Goal: Find specific page/section: Find specific page/section

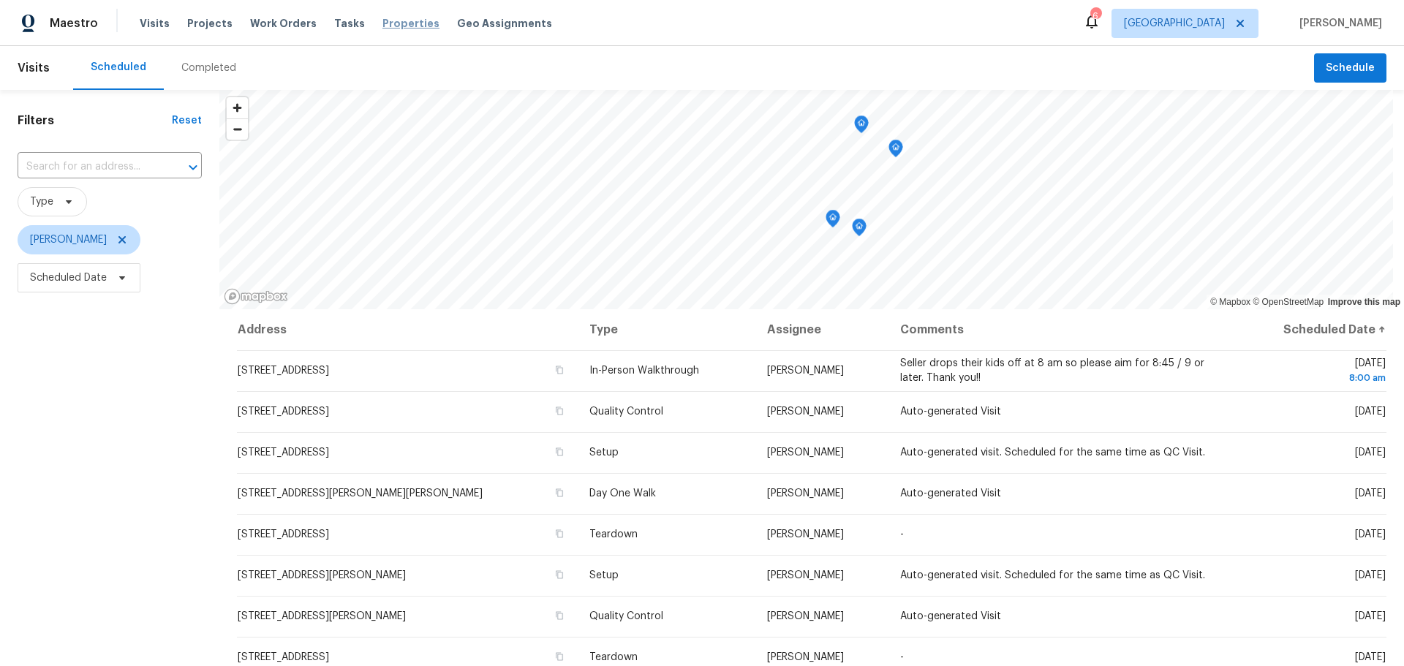
click at [382, 20] on span "Properties" at bounding box center [410, 23] width 57 height 15
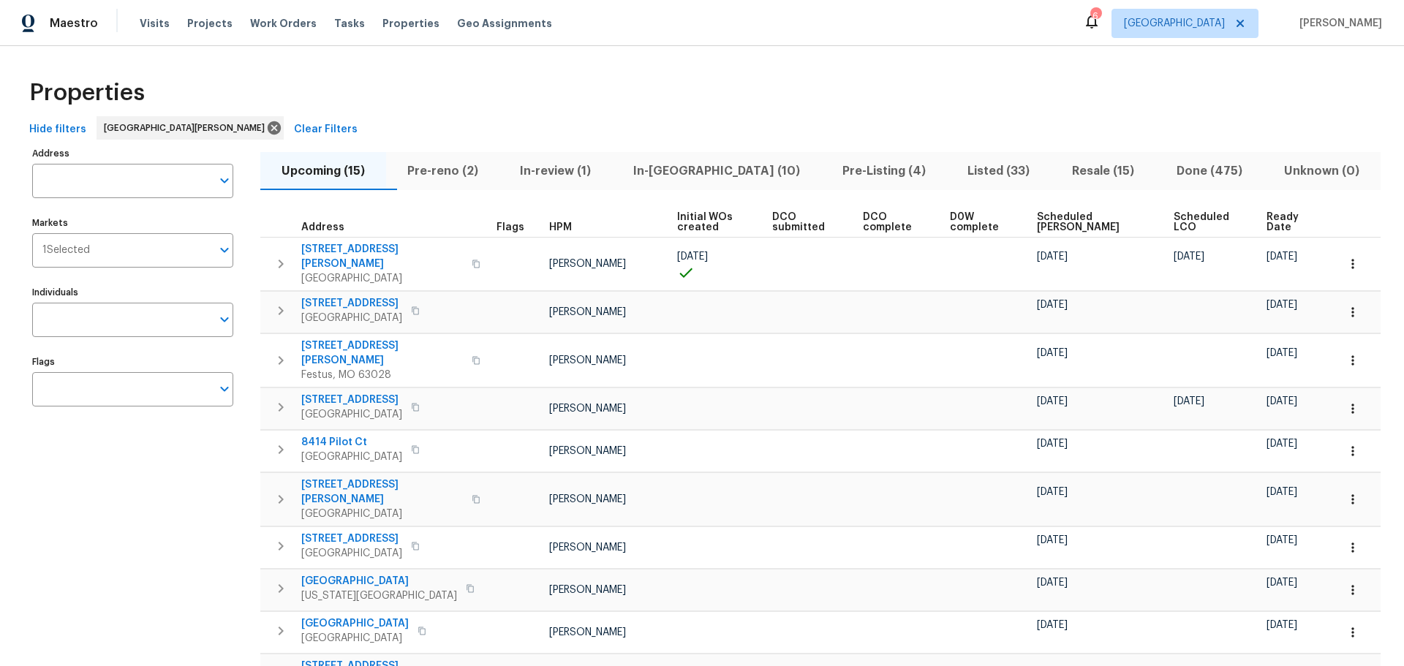
click at [732, 165] on span "In-reno (10)" at bounding box center [717, 171] width 192 height 20
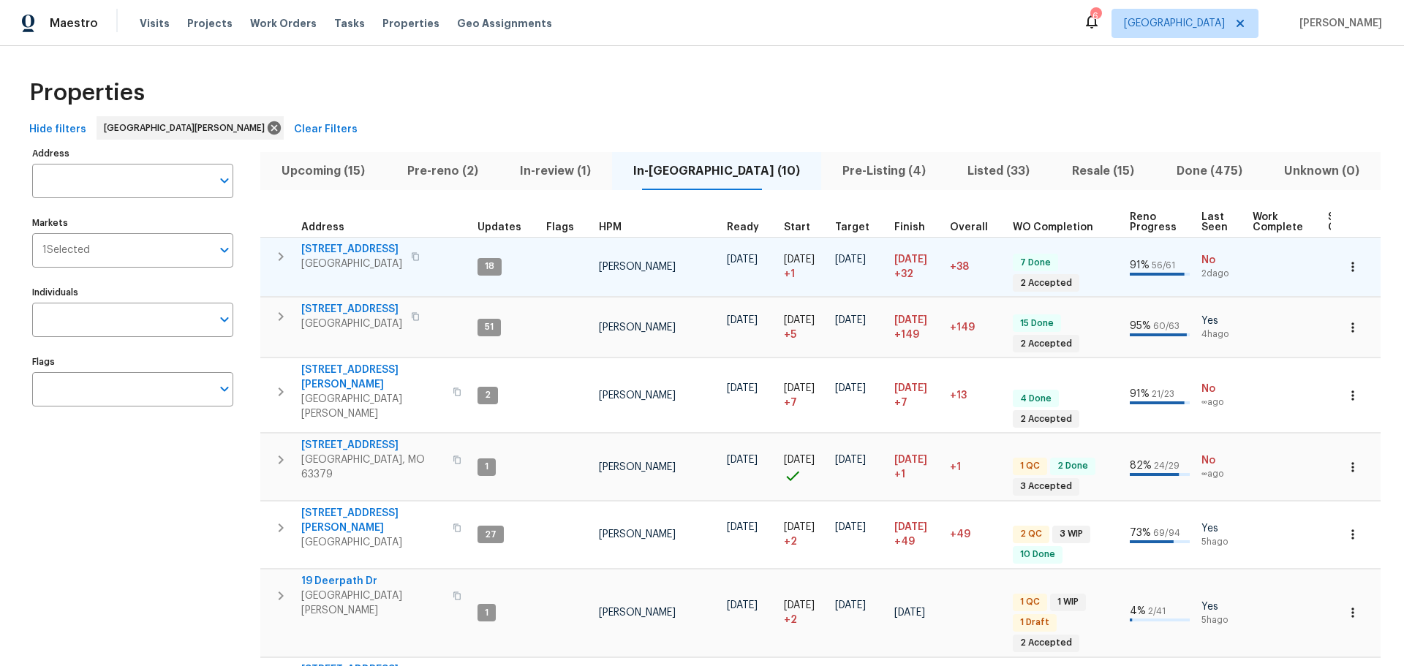
click at [356, 251] on span "2132 Ridgedale Dr" at bounding box center [351, 249] width 101 height 15
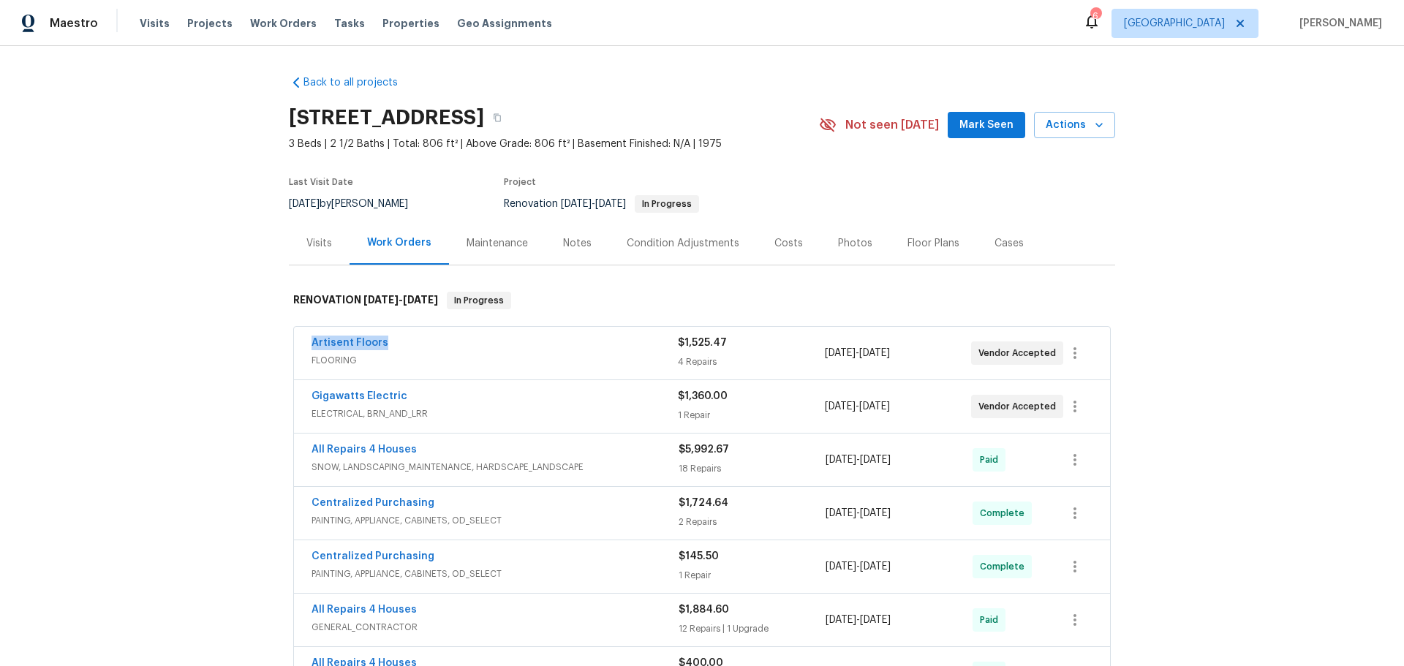
drag, startPoint x: 382, startPoint y: 343, endPoint x: 298, endPoint y: 339, distance: 84.2
click at [296, 342] on div "Artisent Floors FLOORING $1,525.47 4 Repairs [DATE] - [DATE] Vendor Accepted" at bounding box center [702, 353] width 816 height 53
copy link "Artisent Floors"
